Goal: Task Accomplishment & Management: Complete application form

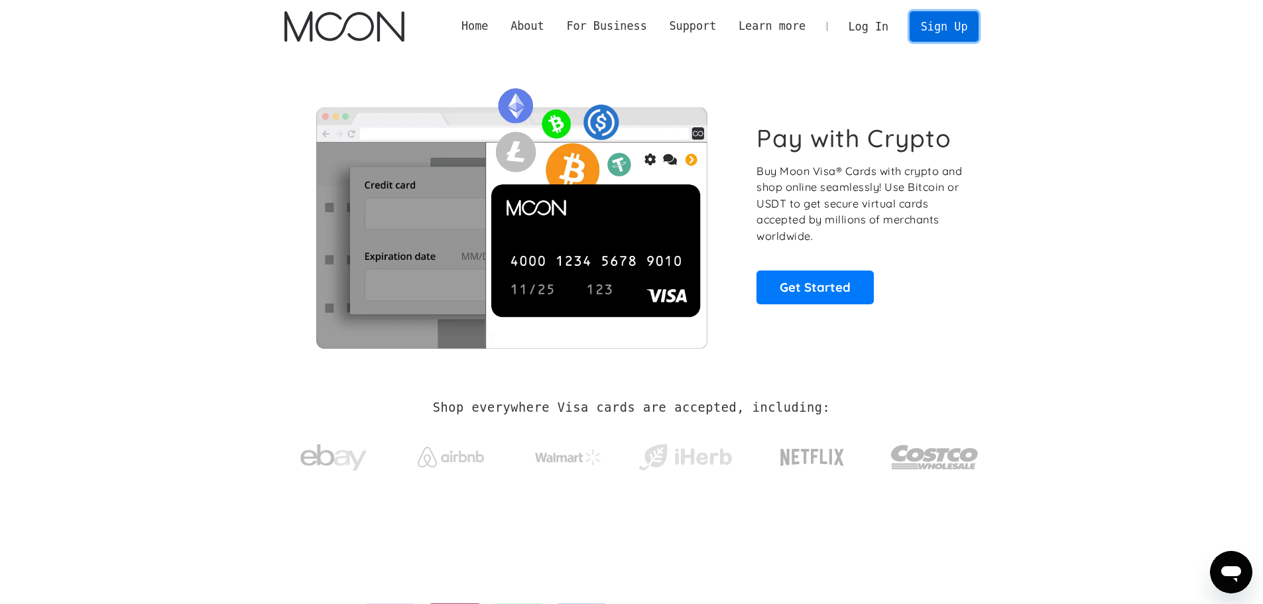
click at [954, 29] on link "Sign Up" at bounding box center [943, 26] width 69 height 30
